Goal: Information Seeking & Learning: Understand process/instructions

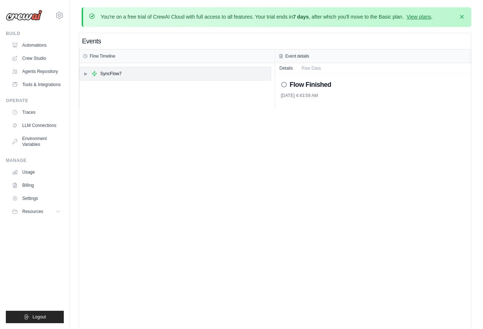
click at [131, 68] on div "▶ SyncFlow7" at bounding box center [175, 73] width 191 height 13
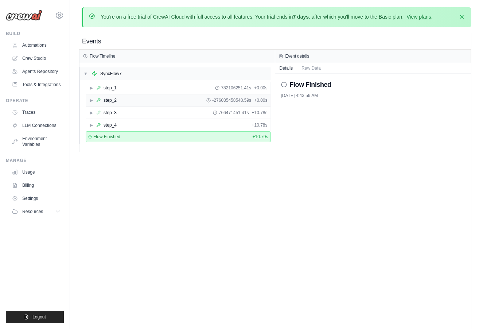
click at [129, 102] on div "▶ step_2 -276035458548.59s + 0.00s" at bounding box center [178, 100] width 184 height 12
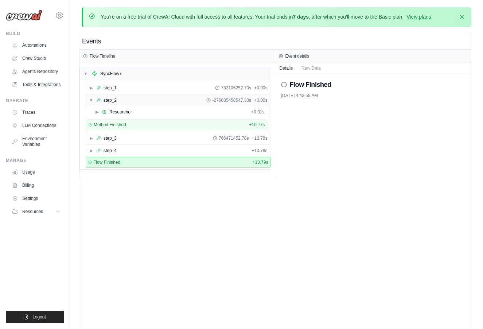
click at [129, 102] on div "▼ step_2 -276035458547.30s + 0.00s" at bounding box center [178, 100] width 184 height 12
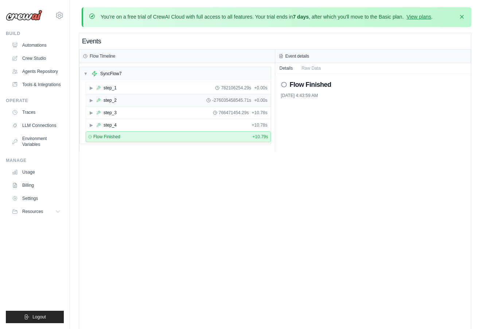
click at [129, 102] on div "▶ step_2 -276035458545.71s + 0.00s" at bounding box center [178, 100] width 184 height 12
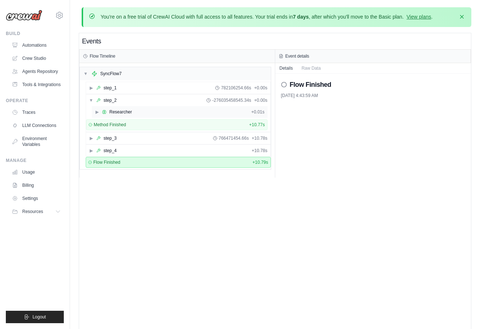
click at [130, 114] on div "Researcher" at bounding box center [120, 112] width 23 height 6
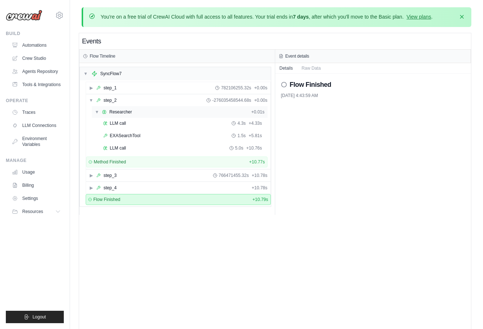
click at [130, 114] on div "Researcher" at bounding box center [120, 112] width 23 height 6
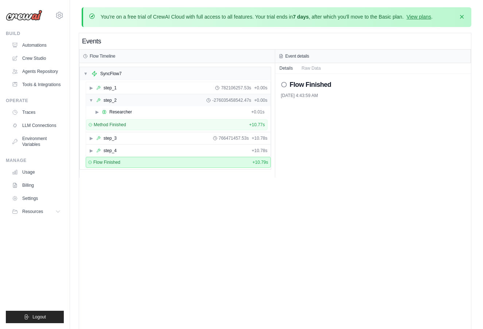
click at [132, 103] on div "▼ step_2 -276035458542.47s + 0.00s" at bounding box center [178, 100] width 184 height 12
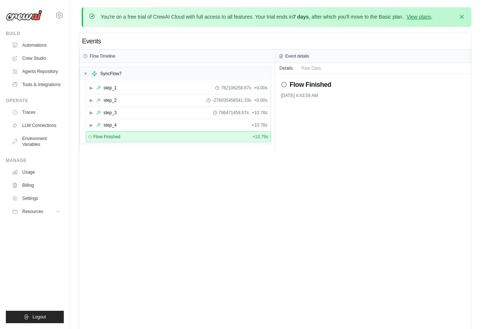
click at [161, 165] on div "Events Flow Timeline ▼ SyncFlow7 ▶ step_1 782106258.67s + 0.00s ▶ step_2 -27603…" at bounding box center [275, 197] width 392 height 329
click at [152, 111] on div "▶ step_3 766471458.67s + 10.78s" at bounding box center [178, 113] width 184 height 12
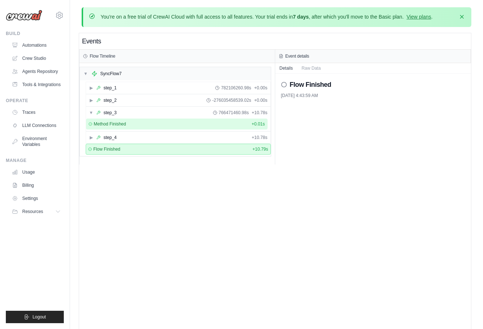
click at [154, 125] on div "Method Finished + 0.01s" at bounding box center [177, 124] width 176 height 6
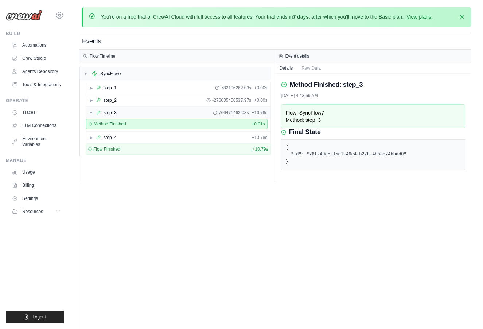
click at [157, 116] on div "▼ step_3 766471462.03s + 10.78s" at bounding box center [178, 113] width 184 height 12
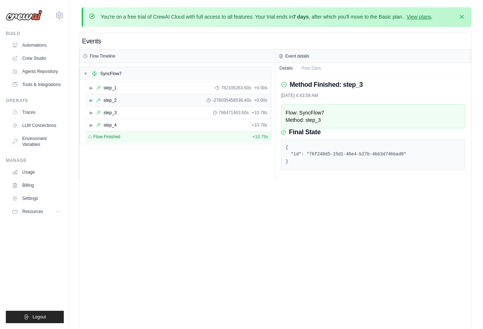
click at [157, 103] on div "▶ step_2 -276035458536.40s + 0.00s" at bounding box center [178, 100] width 184 height 12
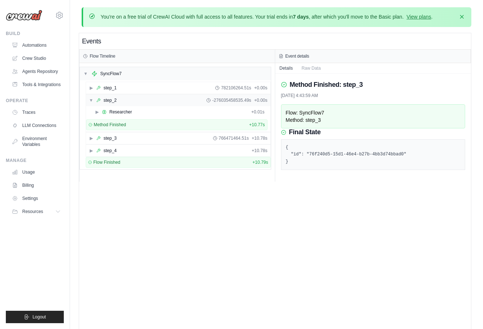
click at [157, 103] on div "▼ step_2 -276035458535.49s + 0.00s" at bounding box center [178, 100] width 184 height 12
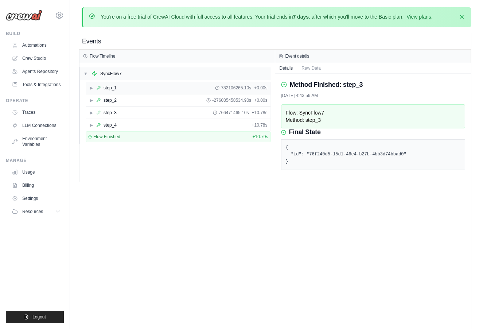
click at [156, 91] on div "▶ step_1 782106265.10s + 0.00s" at bounding box center [178, 88] width 184 height 12
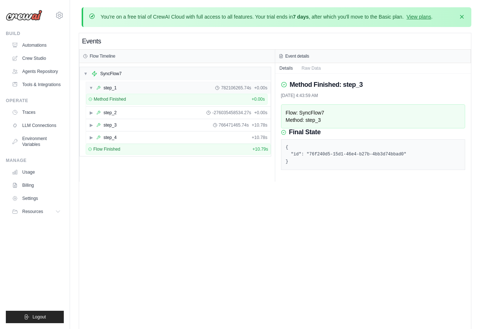
click at [156, 91] on div "▼ step_1 782106265.74s + 0.00s" at bounding box center [178, 88] width 184 height 12
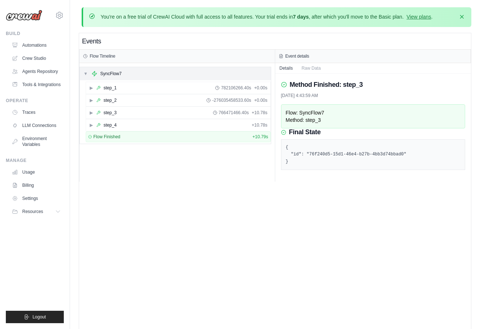
click at [132, 78] on div "▼ SyncFlow7" at bounding box center [175, 73] width 191 height 13
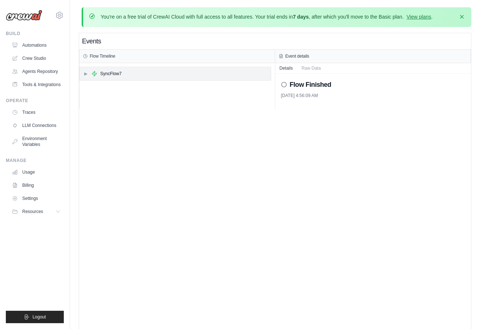
click at [169, 72] on div "▶ SyncFlow7" at bounding box center [175, 73] width 191 height 13
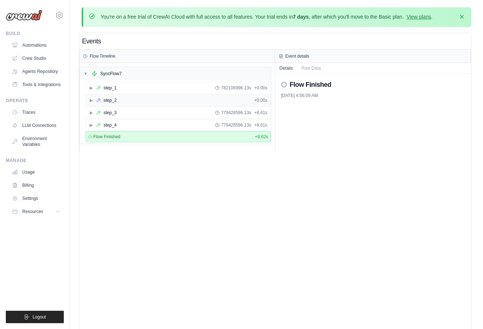
click at [154, 101] on div "▶ step_2 + 0.00s" at bounding box center [178, 100] width 184 height 12
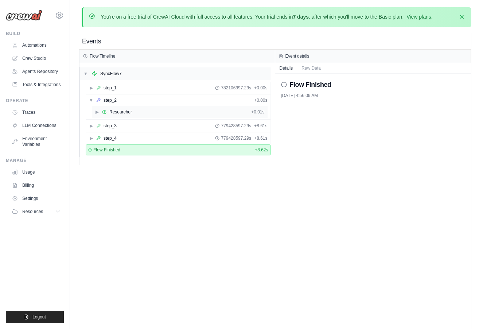
click at [153, 115] on div "▶ Researcher + 0.01s" at bounding box center [180, 112] width 176 height 12
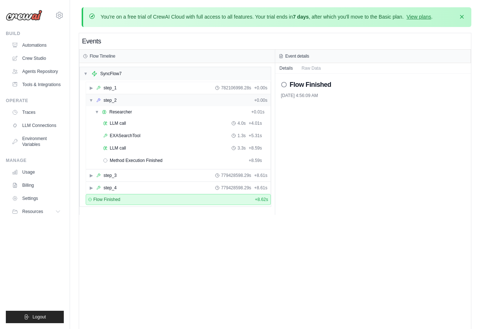
click at [139, 99] on div "▼ step_2 + 0.00s" at bounding box center [178, 100] width 184 height 12
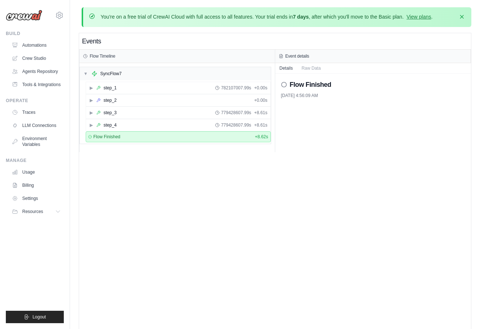
click at [278, 309] on div "Events Flow Timeline ▼ SyncFlow7 ▶ step_1 782107007.99s + 0.00s ▶ step_2 + 0.00…" at bounding box center [275, 197] width 392 height 329
click at [116, 108] on div "▶ step_3 779428607.99s + 8.61s" at bounding box center [178, 113] width 184 height 12
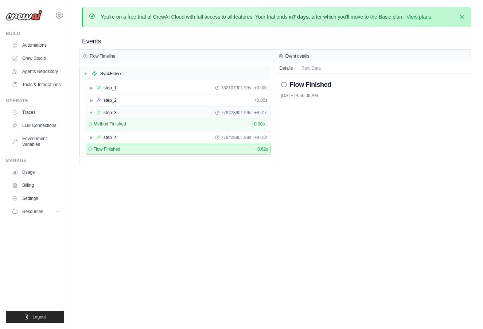
click at [116, 108] on div "▼ step_3 779428901.99s + 8.61s" at bounding box center [178, 113] width 184 height 12
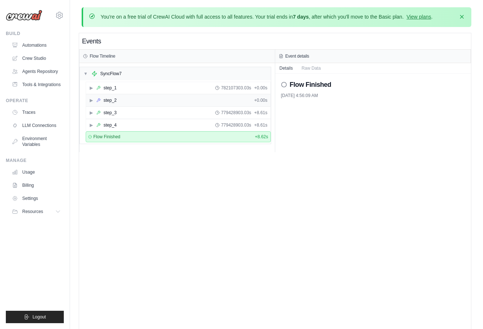
click at [116, 103] on div "▶ step_2 + 0.00s" at bounding box center [178, 100] width 184 height 12
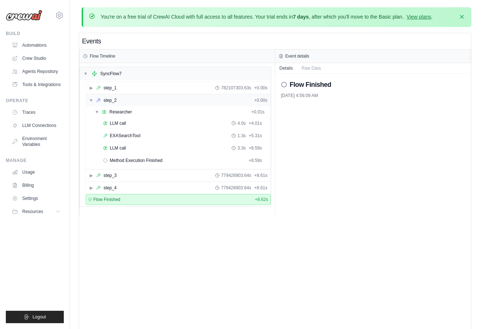
click at [116, 103] on div "▼ step_2 + 0.00s" at bounding box center [178, 100] width 184 height 12
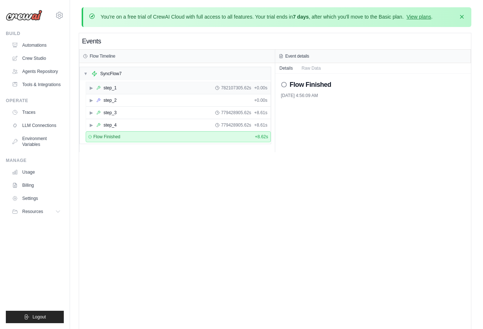
click at [115, 91] on div "▶ step_1 782107305.62s + 0.00s" at bounding box center [178, 88] width 184 height 12
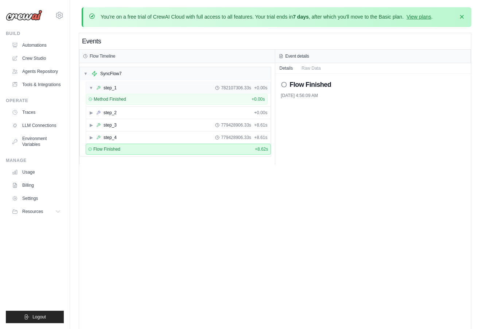
click at [115, 91] on div "▼ step_1 782107306.33s + 0.00s" at bounding box center [178, 88] width 184 height 12
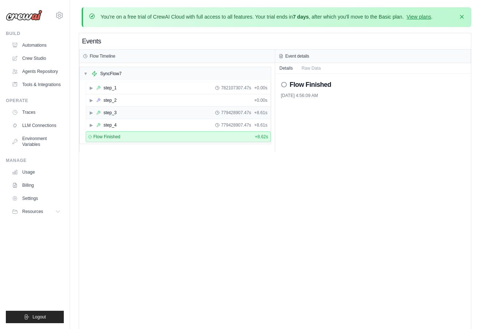
click at [132, 113] on div "▶ step_3 779428907.47s + 8.61s" at bounding box center [178, 113] width 184 height 12
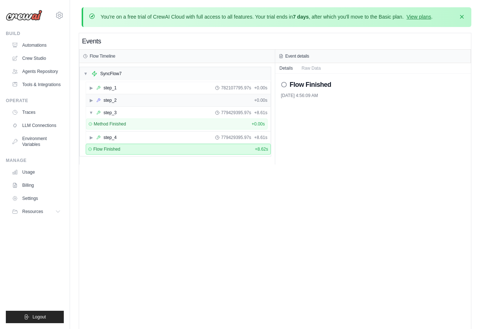
click at [133, 100] on div "▶ step_2 + 0.00s" at bounding box center [178, 100] width 184 height 12
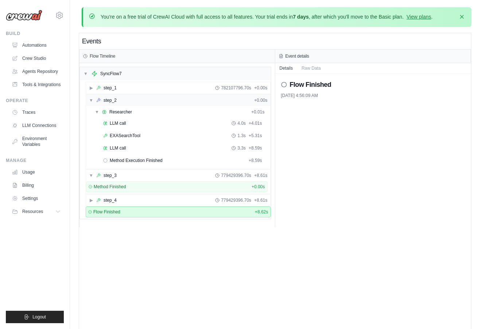
click at [133, 100] on div "▼ step_2 + 0.00s" at bounding box center [178, 100] width 184 height 12
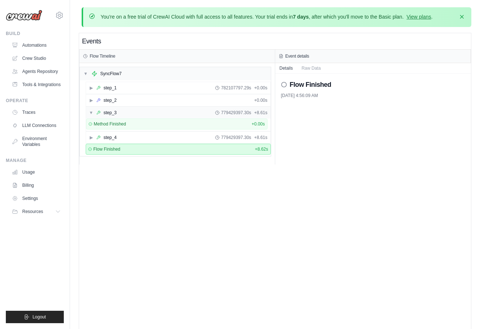
click at [130, 110] on div "▼ step_3 779429397.30s + 8.61s" at bounding box center [178, 113] width 184 height 12
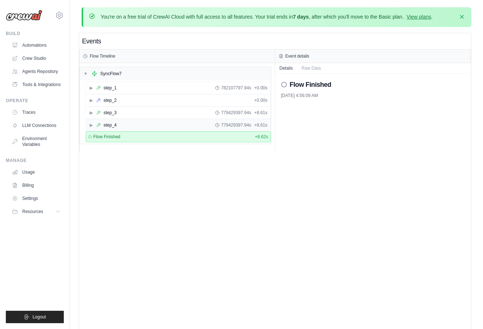
click at [134, 121] on div "▶ step_4 779429397.94s + 8.61s" at bounding box center [178, 125] width 184 height 12
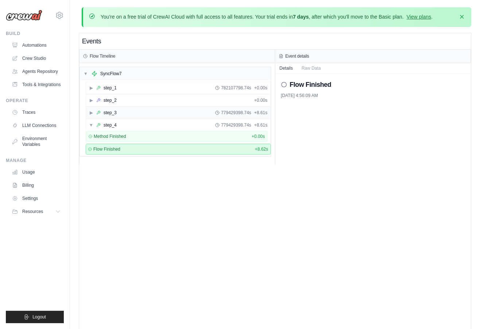
click at [136, 111] on div "▶ step_3 779429398.74s + 8.61s" at bounding box center [178, 113] width 184 height 12
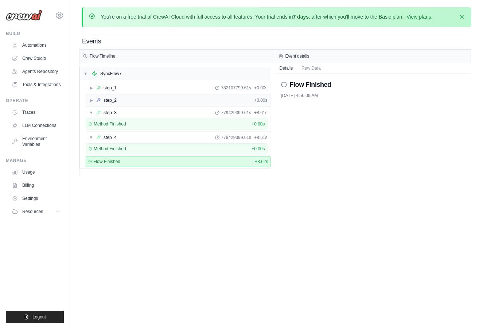
click at [140, 99] on div "▶ step_2 + 0.00s" at bounding box center [178, 100] width 184 height 12
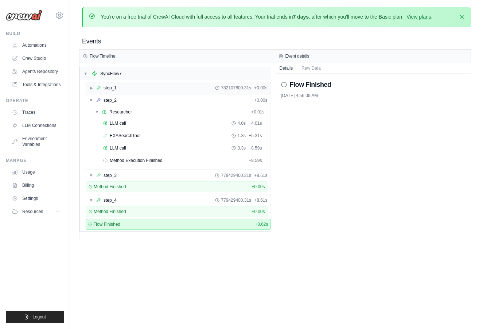
click at [140, 89] on div "▶ step_1 782107800.31s + 0.00s" at bounding box center [178, 88] width 184 height 12
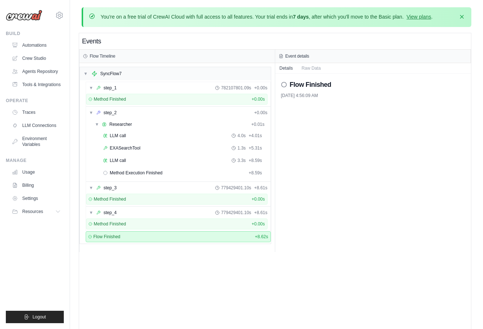
click at [238, 301] on div "Events Flow Timeline ▼ SyncFlow7 ▼ step_1 782107801.09s + 0.00s Method Finished…" at bounding box center [275, 197] width 392 height 329
click at [243, 278] on div "Events Flow Timeline ▼ SyncFlow7 ▼ step_1 782107801.09s + 0.00s Method Finished…" at bounding box center [275, 197] width 392 height 329
click at [215, 105] on div "Method Finished + 0.00s" at bounding box center [178, 100] width 184 height 12
click at [215, 108] on div "▼ step_2 + 0.00s" at bounding box center [178, 113] width 184 height 12
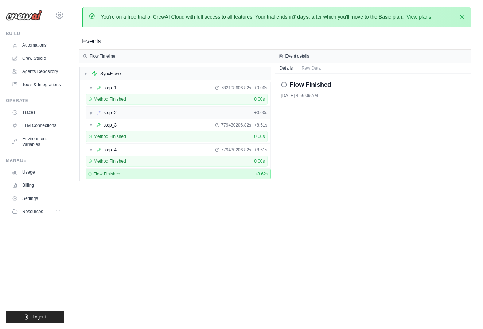
click at [215, 108] on div "▶ step_2 + 0.00s" at bounding box center [178, 113] width 184 height 12
